Goal: Task Accomplishment & Management: Manage account settings

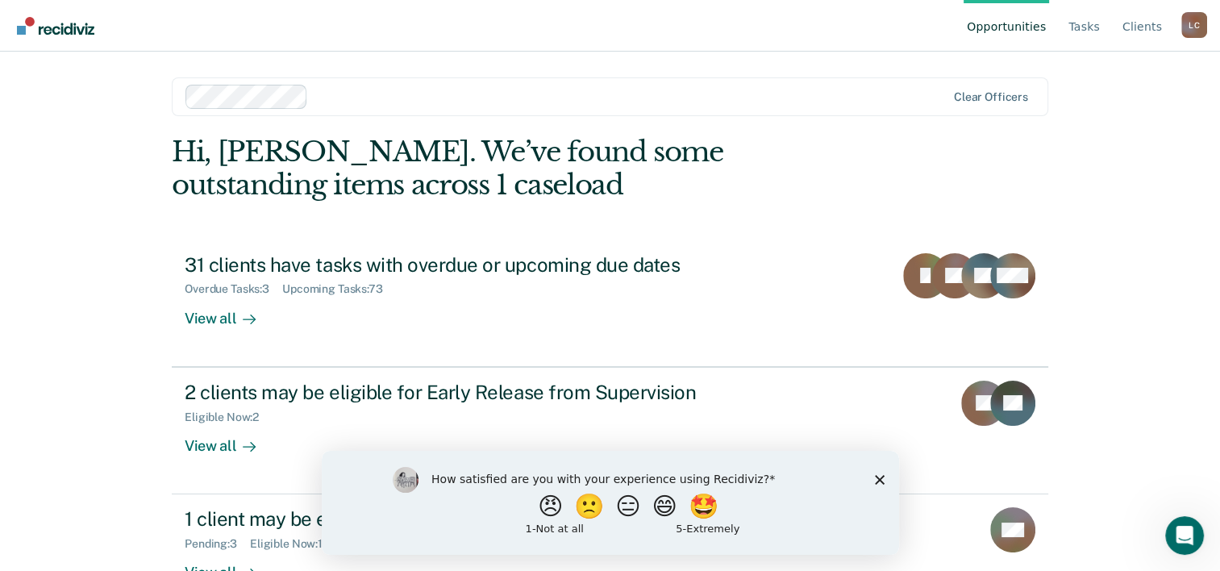
click at [882, 477] on icon "Close survey" at bounding box center [879, 479] width 10 height 10
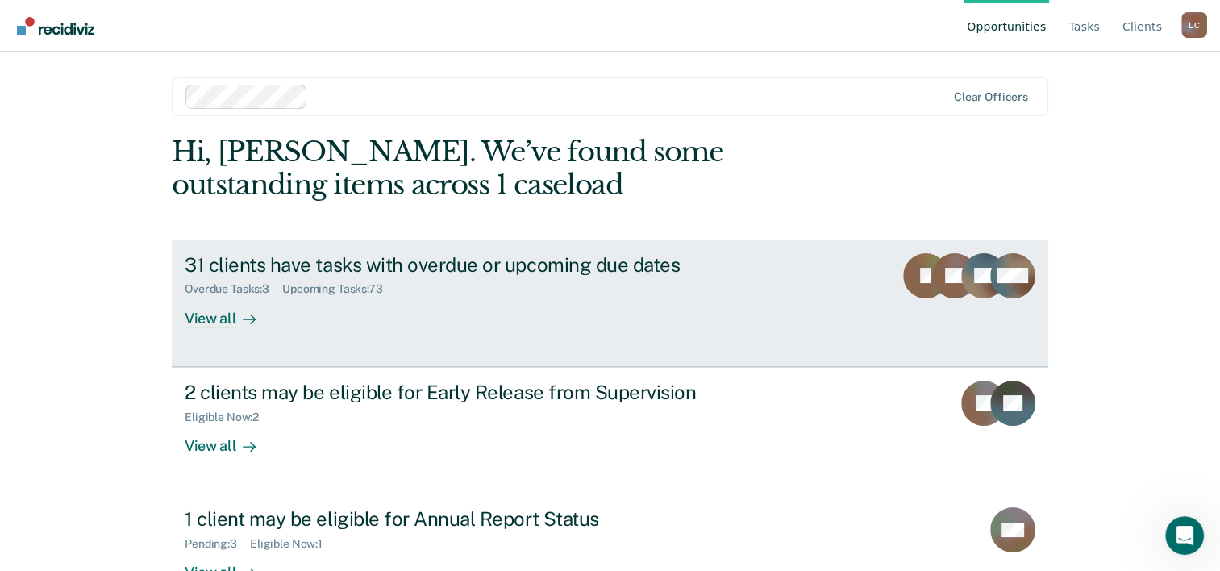
click at [574, 302] on div "31 clients have tasks with overdue or upcoming due dates Overdue Tasks : 3 Upco…" at bounding box center [487, 290] width 605 height 74
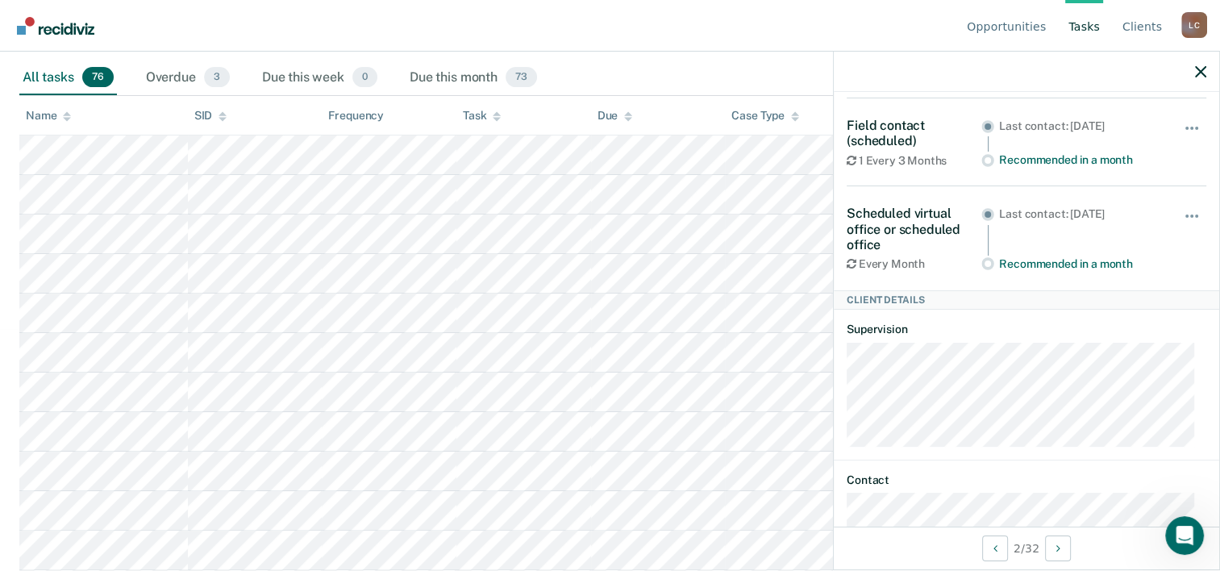
scroll to position [223, 0]
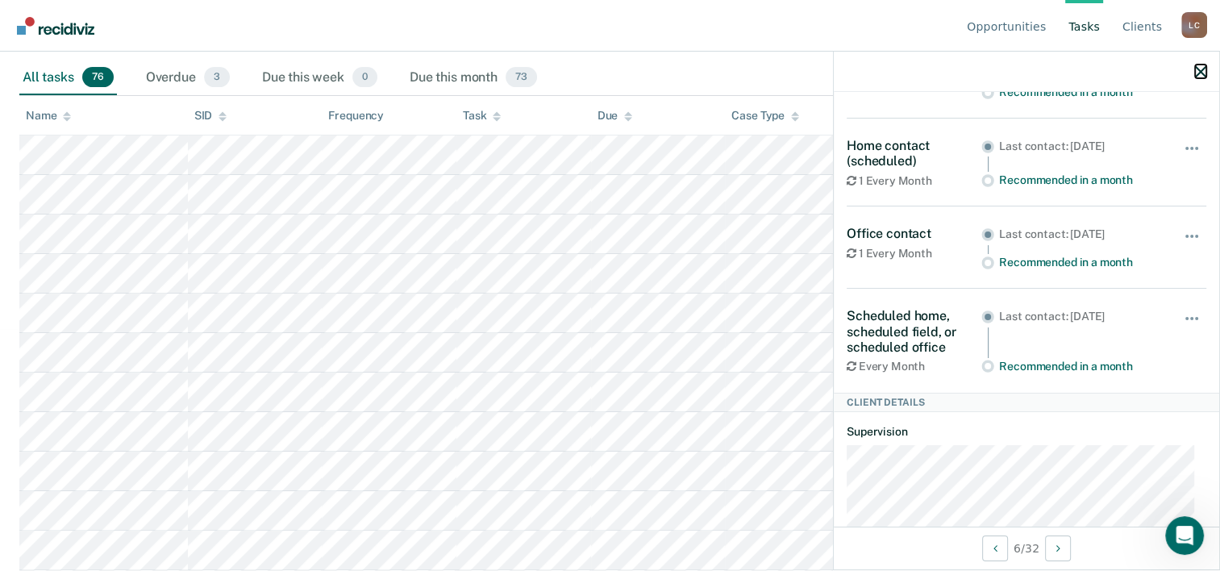
click at [1200, 76] on icon "button" at bounding box center [1200, 71] width 11 height 11
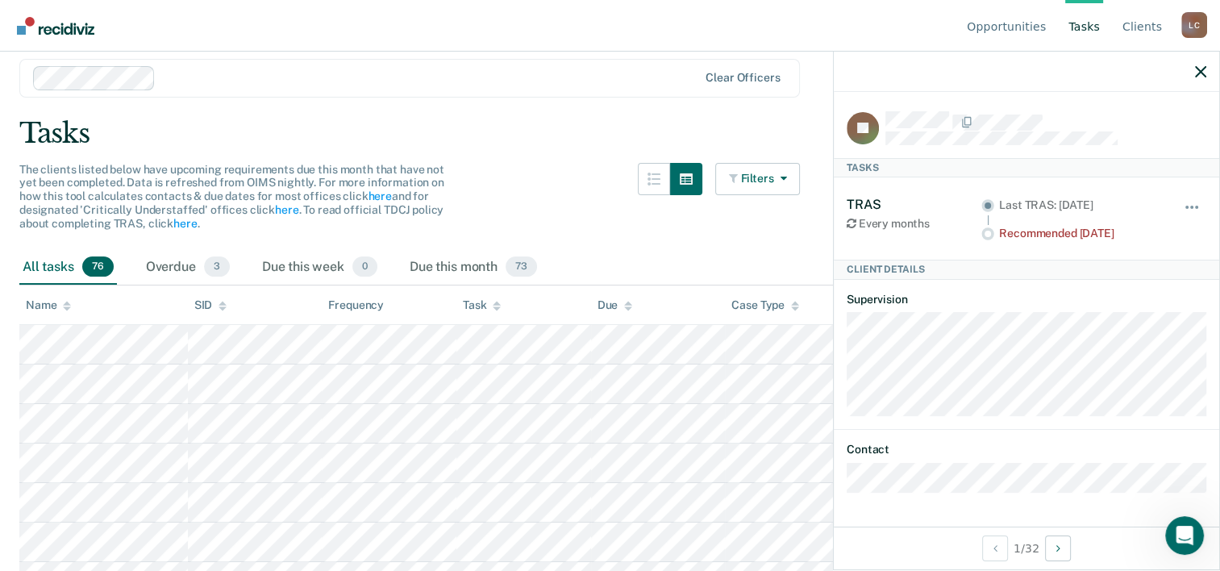
scroll to position [81, 0]
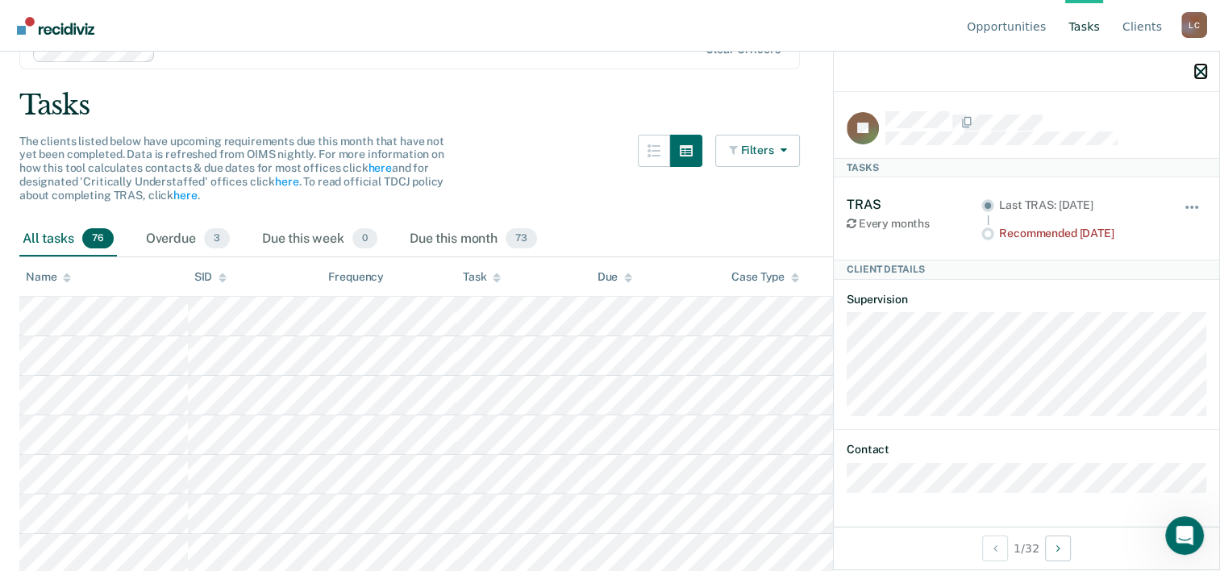
click at [1196, 69] on icon "button" at bounding box center [1200, 71] width 11 height 11
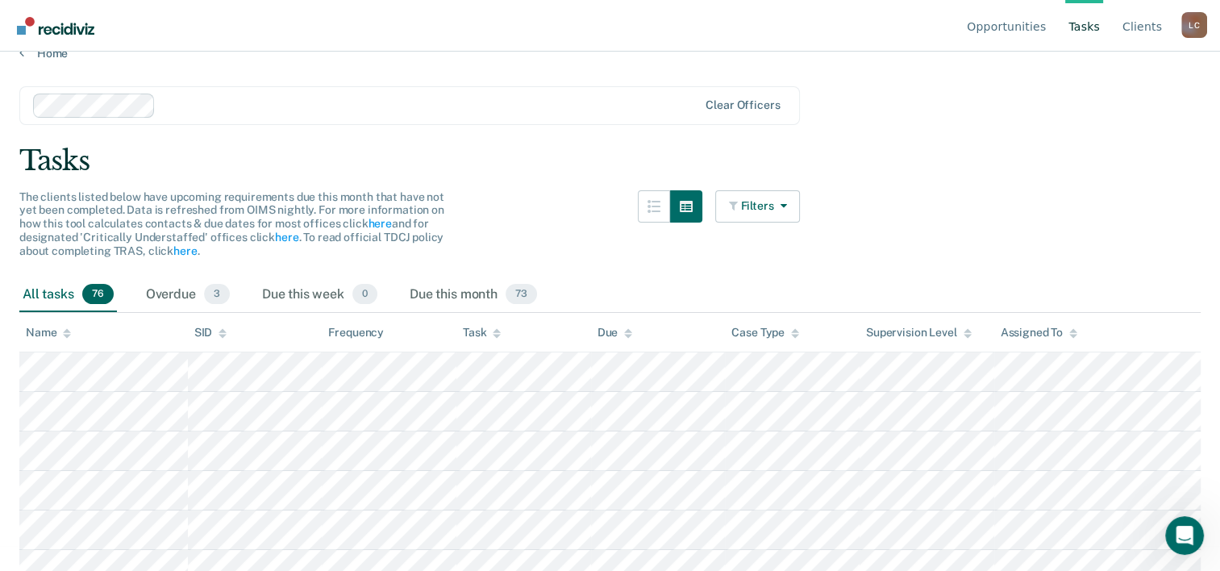
scroll to position [0, 0]
